Goal: Entertainment & Leisure: Consume media (video, audio)

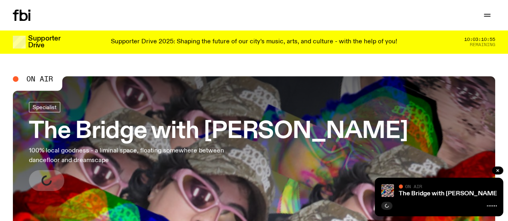
click at [0, 0] on link "Schedule" at bounding box center [0, 0] width 0 height 0
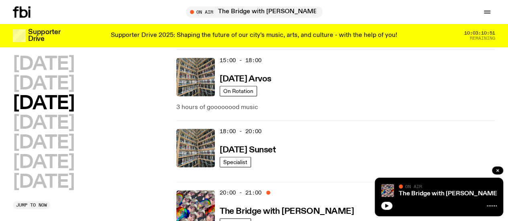
scroll to position [396, 0]
click at [390, 203] on button "button" at bounding box center [386, 206] width 11 height 8
click at [385, 207] on rect "button" at bounding box center [385, 206] width 1 height 4
click at [385, 207] on icon "button" at bounding box center [387, 206] width 4 height 4
click at [383, 204] on button "button" at bounding box center [386, 206] width 11 height 8
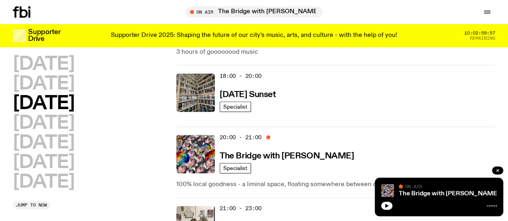
scroll to position [457, 0]
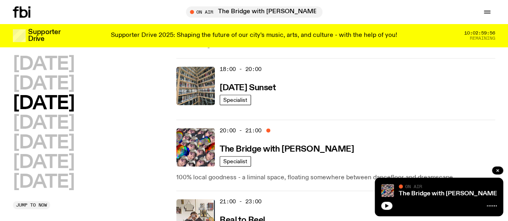
click at [27, 201] on button "Jump to now" at bounding box center [31, 205] width 37 height 8
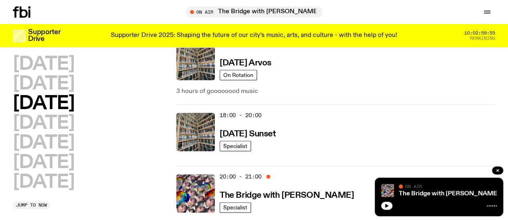
scroll to position [406, 0]
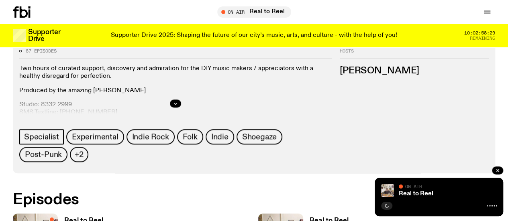
scroll to position [353, 0]
click at [80, 217] on h3 "Real to Reel" at bounding box center [83, 220] width 39 height 7
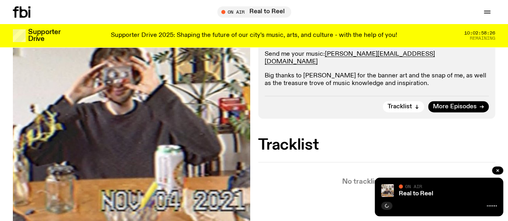
scroll to position [208, 0]
click at [431, 110] on link "More Episodes" at bounding box center [458, 107] width 61 height 11
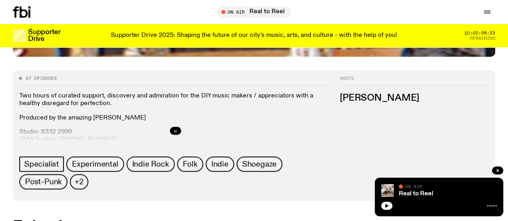
scroll to position [340, 0]
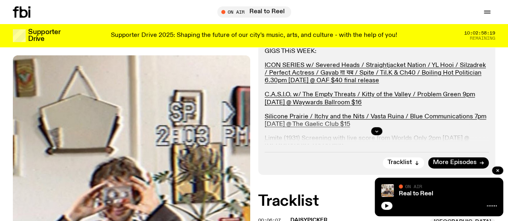
scroll to position [153, 0]
